Goal: Information Seeking & Learning: Find specific fact

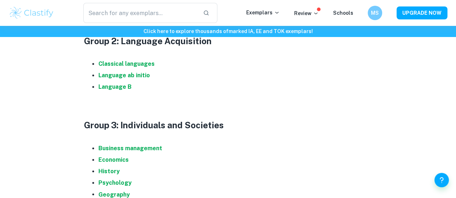
scroll to position [572, 0]
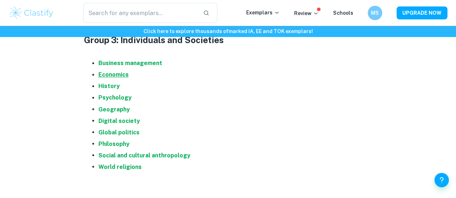
click at [115, 77] on strong "Economics" at bounding box center [113, 74] width 30 height 7
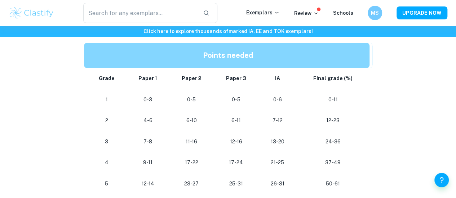
scroll to position [403, 0]
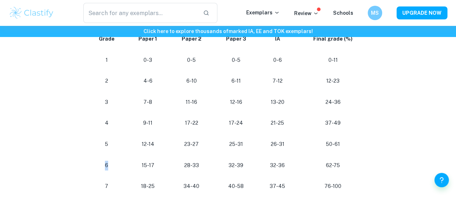
drag, startPoint x: 104, startPoint y: 167, endPoint x: 115, endPoint y: 167, distance: 10.8
click at [115, 167] on p "6" at bounding box center [107, 166] width 28 height 10
drag, startPoint x: 323, startPoint y: 171, endPoint x: 349, endPoint y: 168, distance: 25.8
click at [349, 168] on p "62-75" at bounding box center [332, 166] width 61 height 10
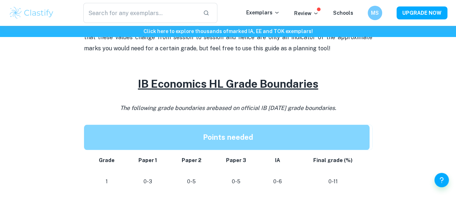
scroll to position [276, 0]
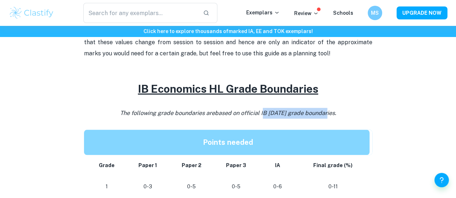
drag, startPoint x: 258, startPoint y: 118, endPoint x: 327, endPoint y: 118, distance: 68.8
click at [327, 117] on span "based on official IB May 2024 grade boundaries." at bounding box center [275, 113] width 121 height 7
